Goal: Understand process/instructions

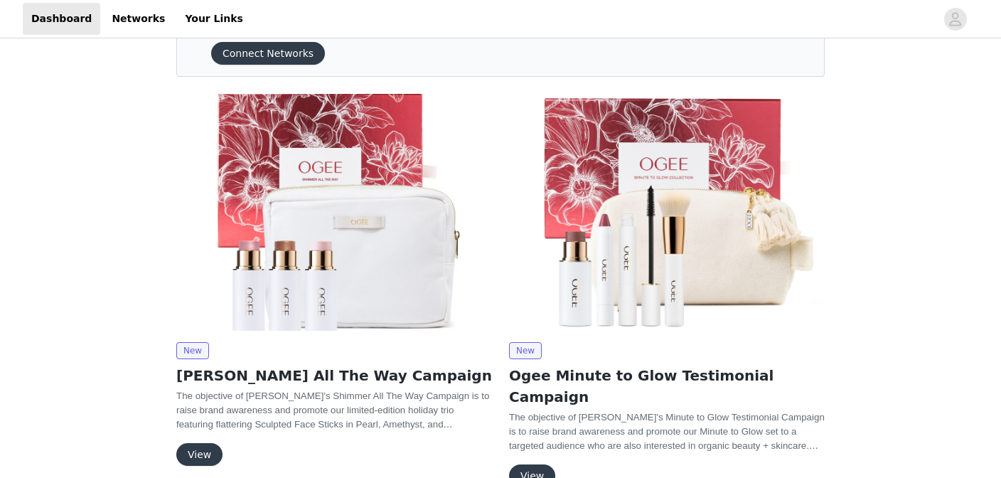
scroll to position [232, 0]
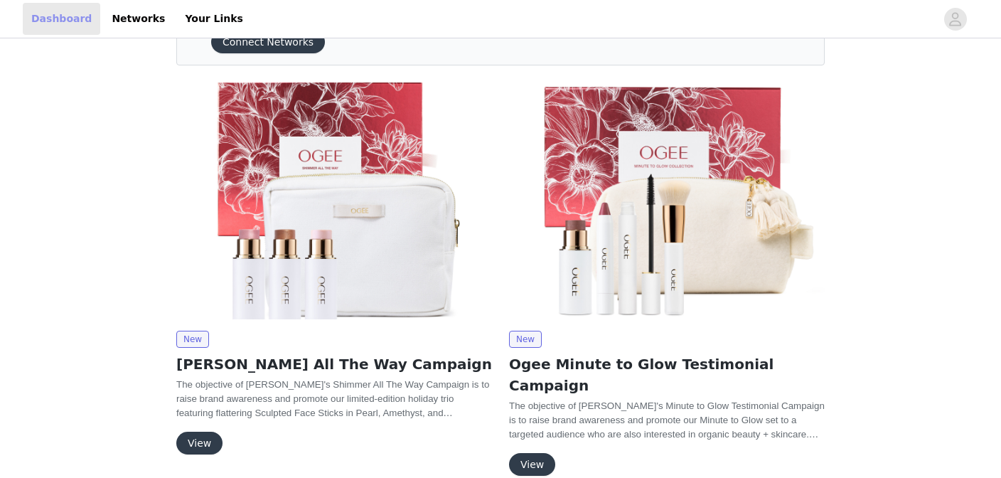
click at [53, 28] on link "Dashboard" at bounding box center [61, 19] width 77 height 32
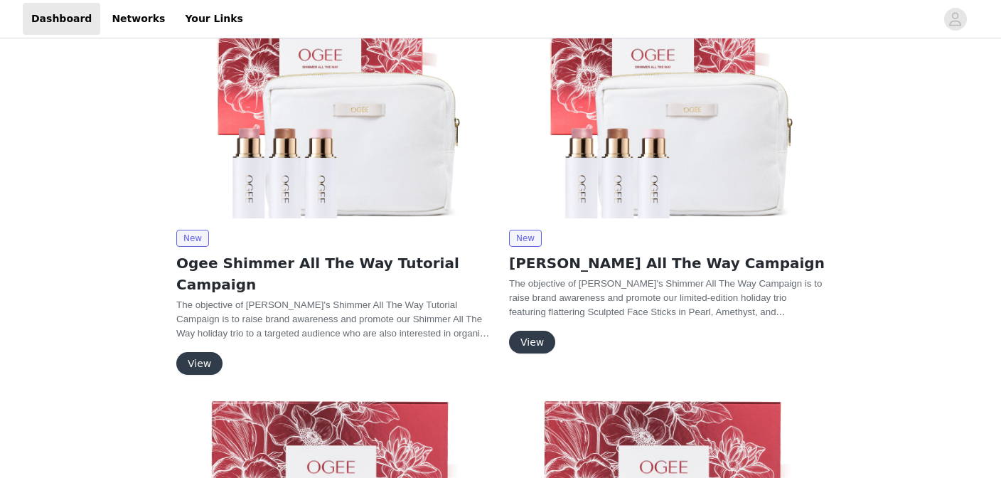
scroll to position [232, 0]
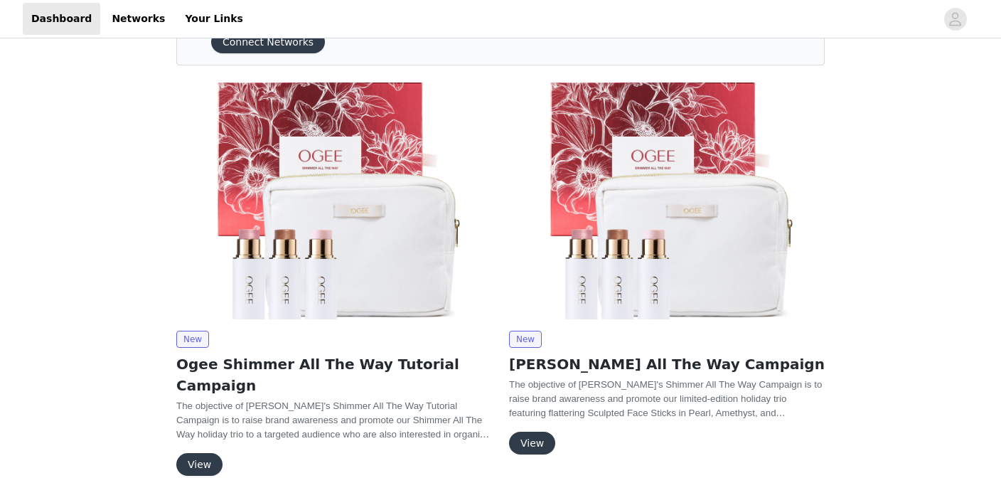
click at [216, 453] on button "View" at bounding box center [199, 464] width 46 height 23
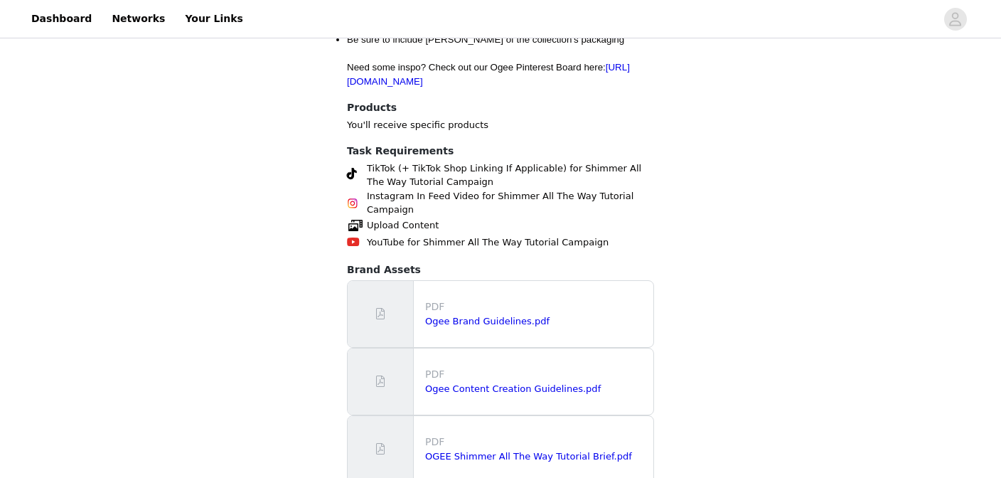
scroll to position [1976, 0]
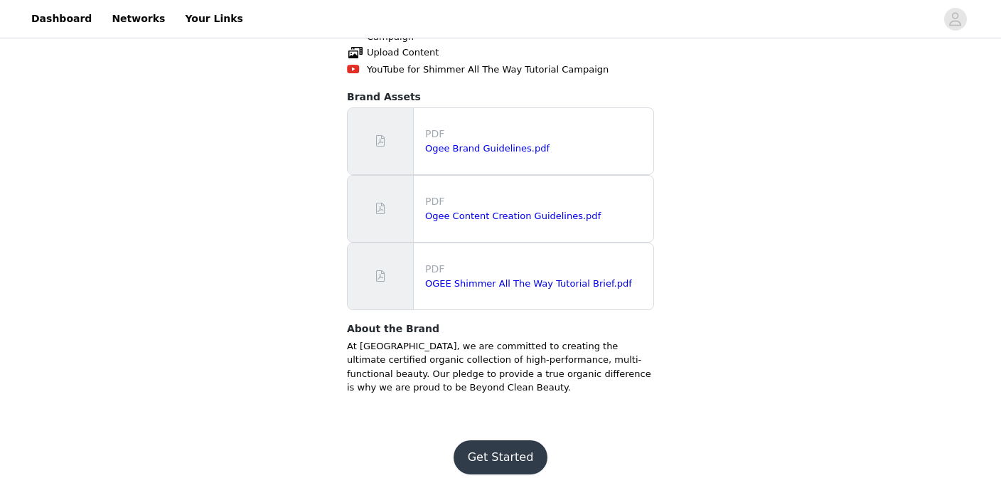
click at [505, 440] on button "Get Started" at bounding box center [500, 457] width 95 height 34
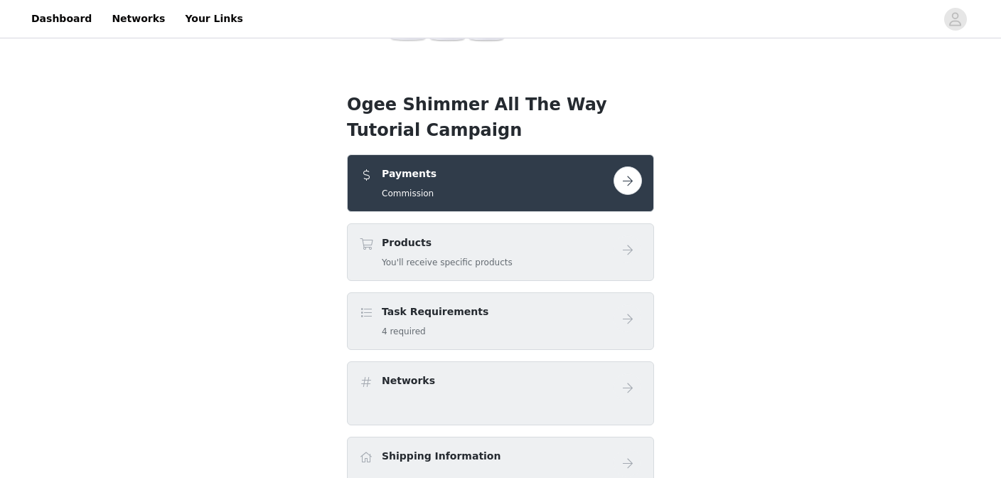
scroll to position [306, 0]
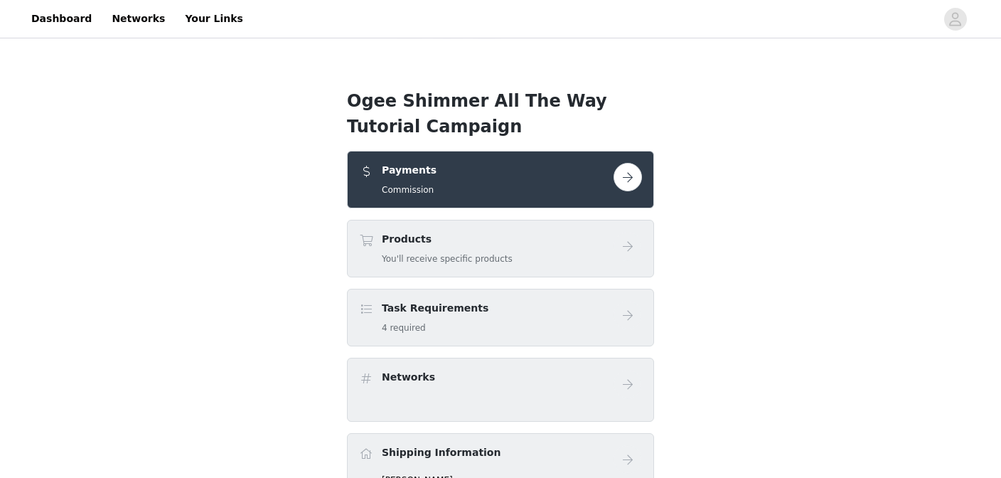
click at [620, 184] on button "button" at bounding box center [627, 177] width 28 height 28
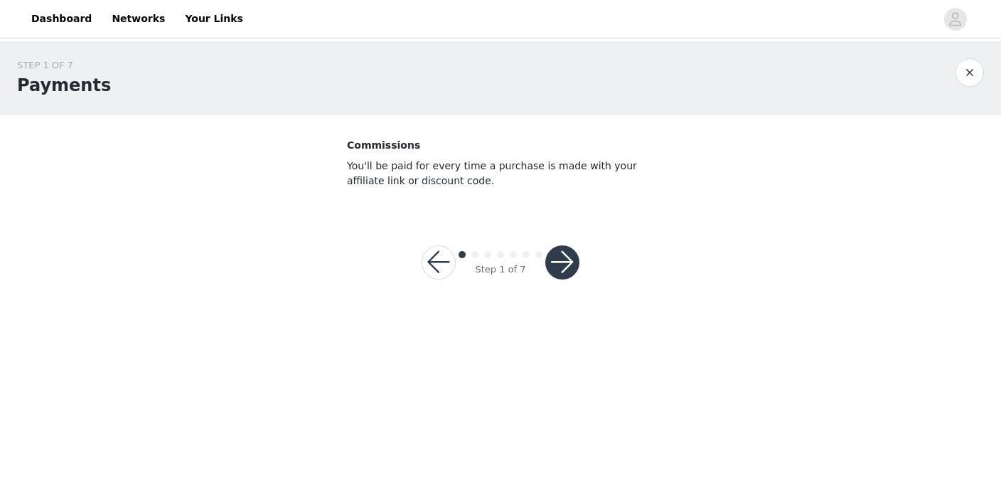
click at [559, 266] on button "button" at bounding box center [562, 262] width 34 height 34
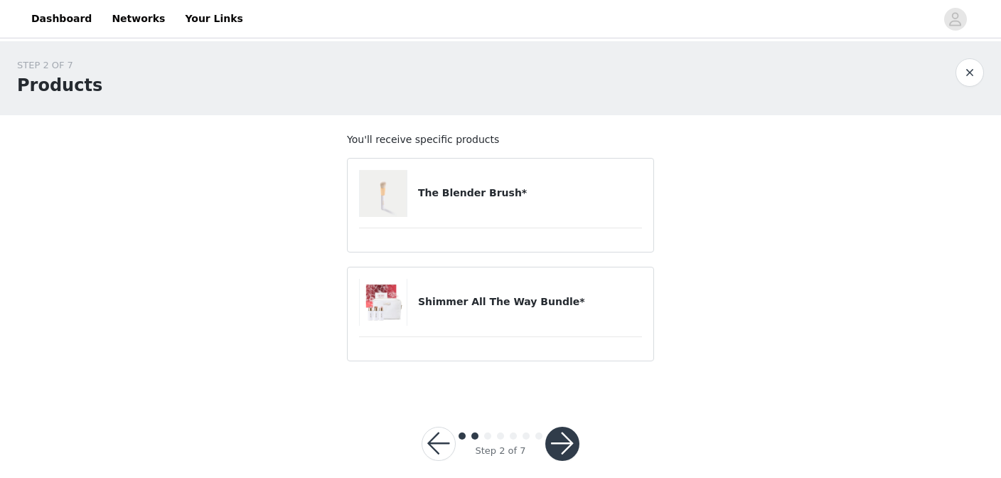
click at [554, 444] on button "button" at bounding box center [562, 443] width 34 height 34
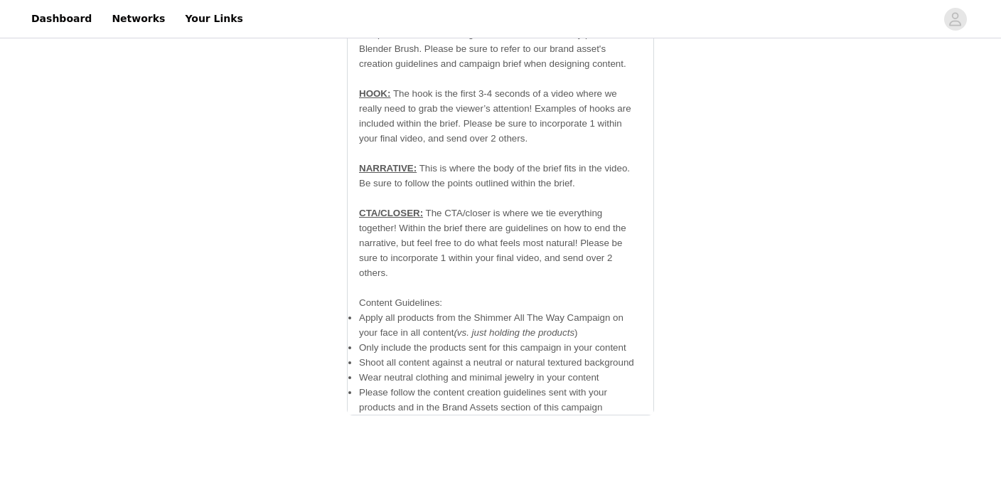
scroll to position [2178, 0]
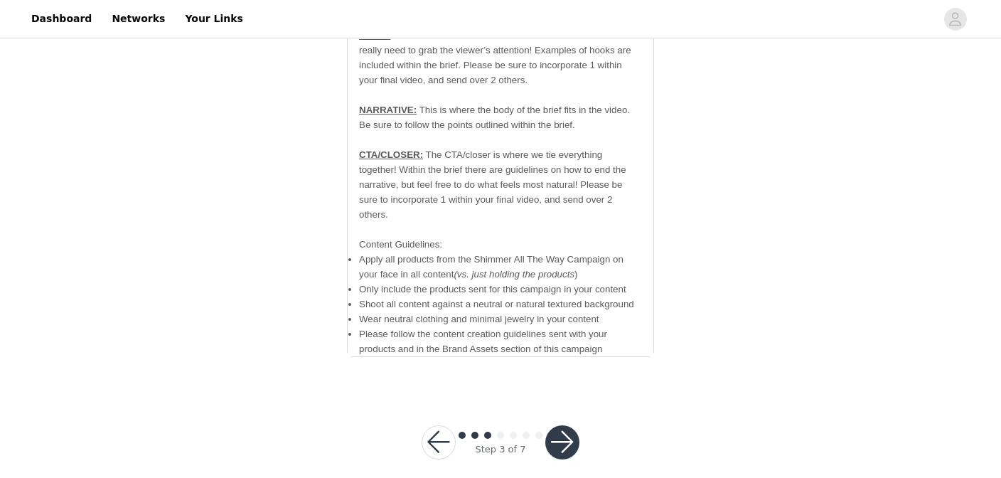
click at [566, 425] on button "button" at bounding box center [562, 442] width 34 height 34
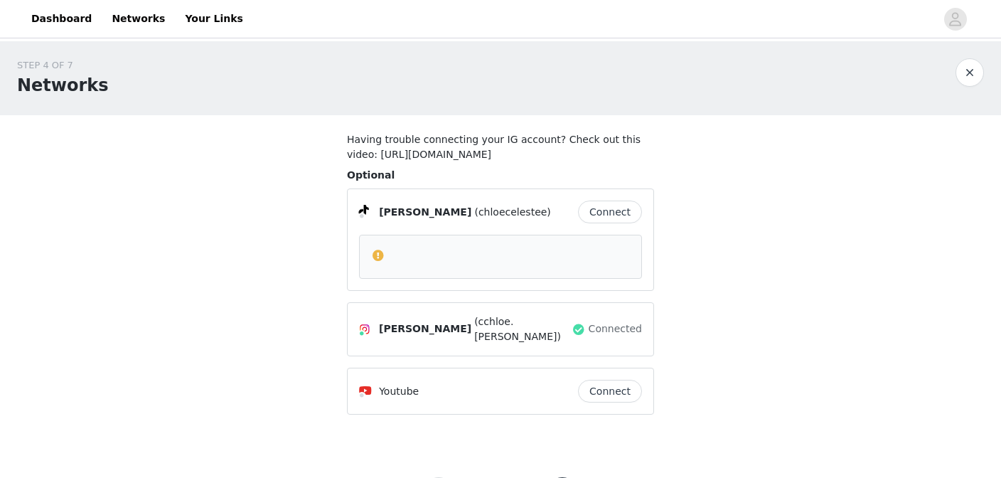
scroll to position [75, 0]
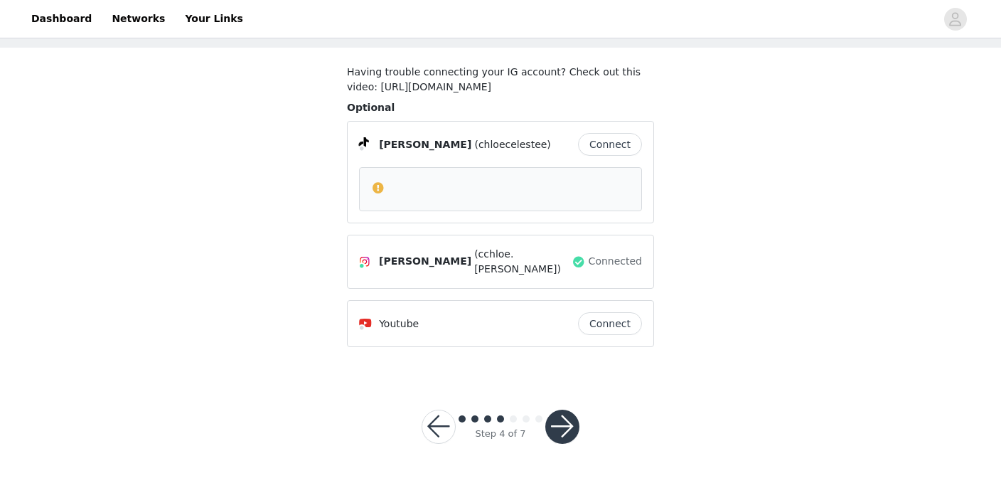
click at [566, 426] on button "button" at bounding box center [562, 426] width 34 height 34
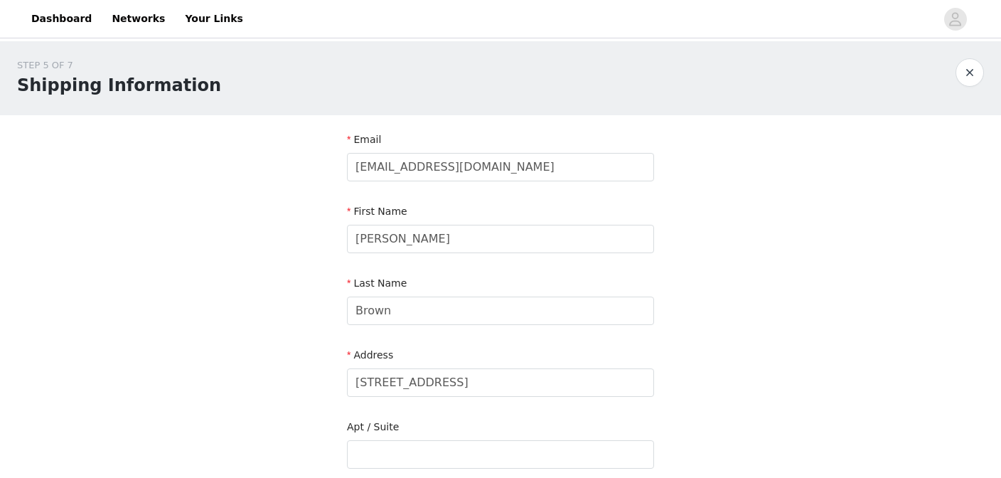
scroll to position [491, 0]
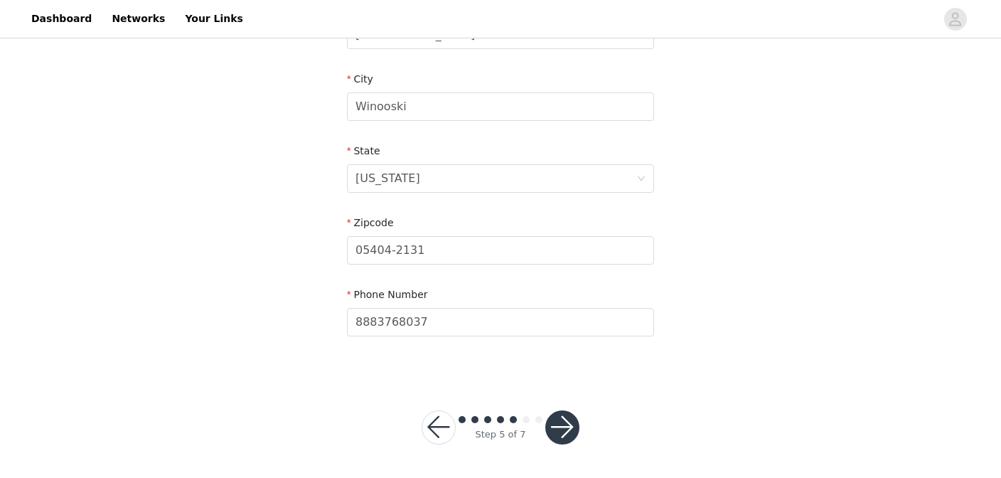
click at [563, 422] on button "button" at bounding box center [562, 427] width 34 height 34
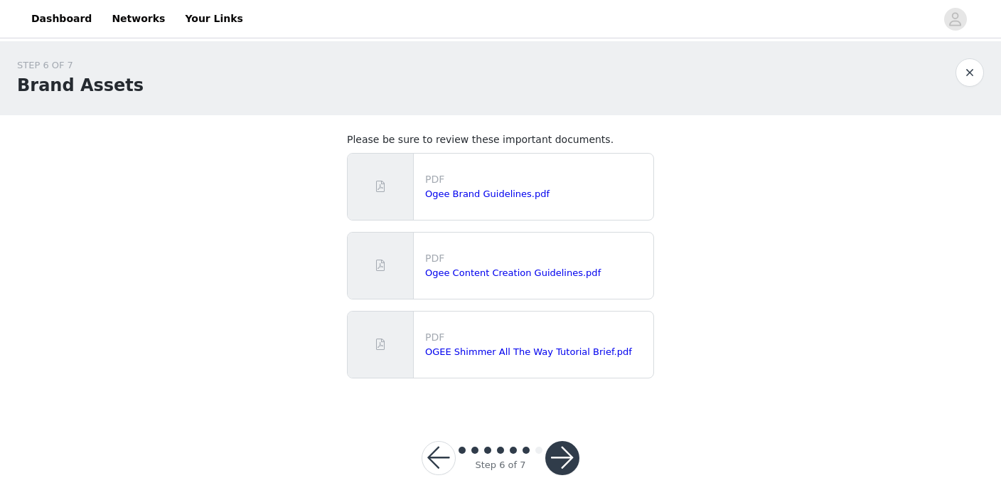
click at [566, 458] on button "button" at bounding box center [562, 458] width 34 height 34
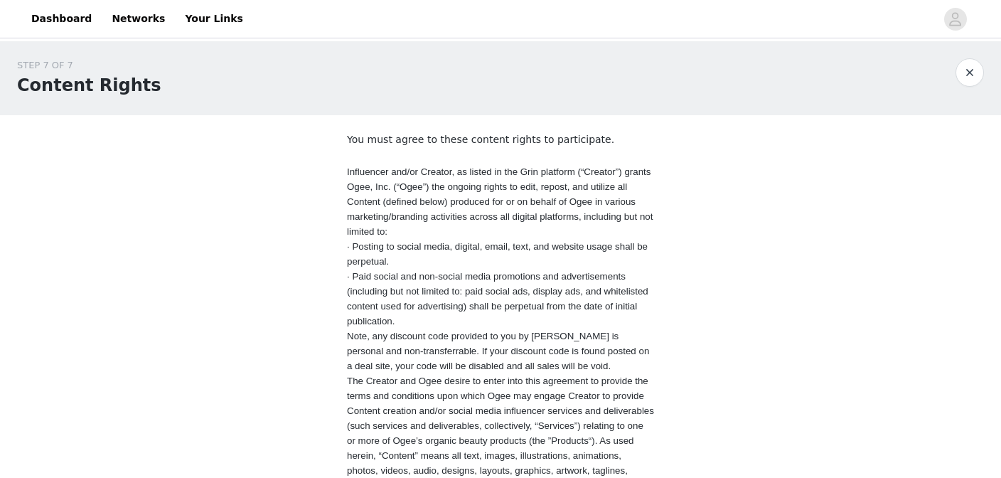
click at [971, 74] on button "button" at bounding box center [969, 72] width 28 height 28
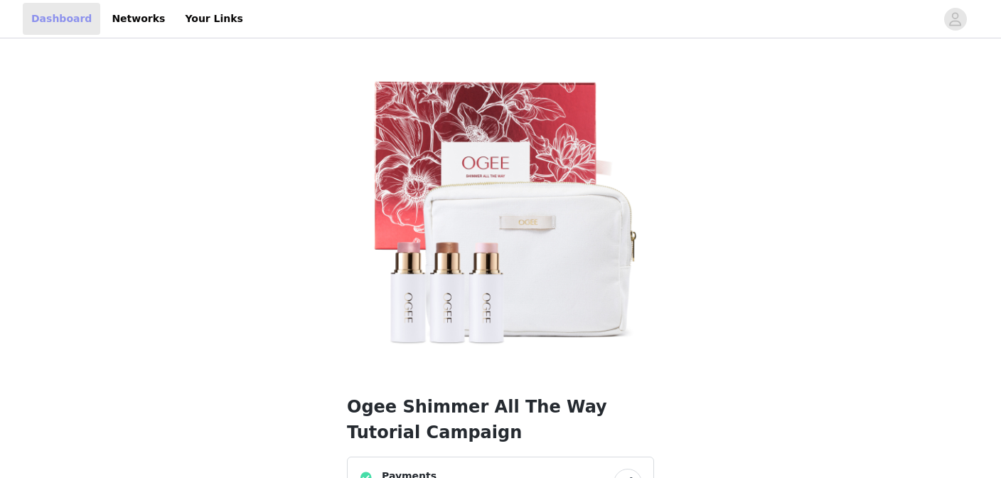
click at [43, 25] on link "Dashboard" at bounding box center [61, 19] width 77 height 32
